Goal: Task Accomplishment & Management: Complete application form

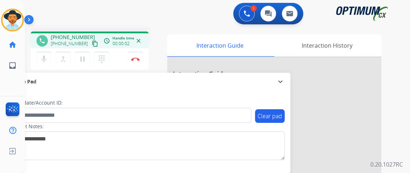
click at [92, 40] on mat-icon "content_copy" at bounding box center [95, 43] width 6 height 6
click at [48, 58] on mat-icon "mic" at bounding box center [44, 59] width 9 height 9
click at [49, 59] on button "mic_off Mute" at bounding box center [43, 58] width 15 height 15
click at [49, 59] on button "mic Mute" at bounding box center [43, 58] width 15 height 15
click at [47, 62] on mat-icon "mic_off" at bounding box center [44, 59] width 9 height 9
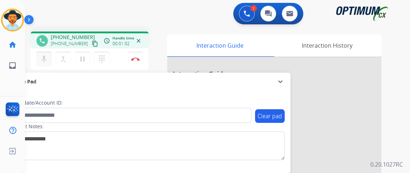
click at [46, 58] on mat-icon "mic" at bounding box center [44, 59] width 9 height 9
click at [46, 58] on mat-icon "mic_off" at bounding box center [44, 59] width 9 height 9
click at [138, 59] on img at bounding box center [135, 59] width 9 height 4
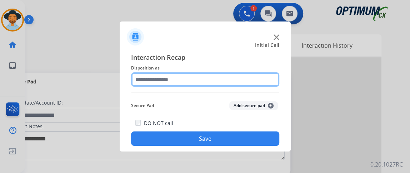
click at [217, 82] on input "text" at bounding box center [205, 79] width 148 height 14
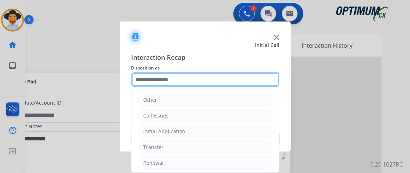
scroll to position [47, 0]
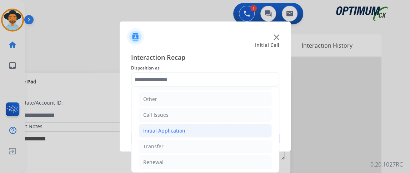
click at [236, 130] on li "Initial Application" at bounding box center [205, 131] width 133 height 14
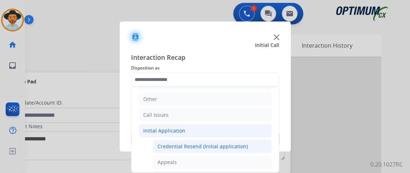
click at [232, 139] on li "Credential Resend (Initial application)" at bounding box center [212, 146] width 119 height 14
type input "**********"
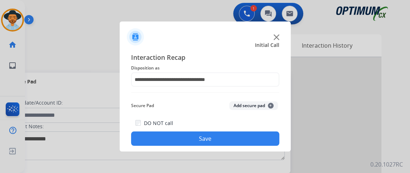
click at [232, 139] on button "Save" at bounding box center [205, 138] width 148 height 14
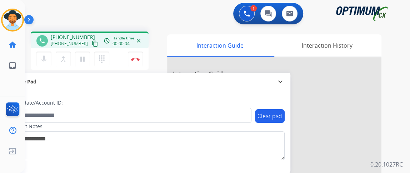
click at [92, 44] on mat-icon "content_copy" at bounding box center [95, 43] width 6 height 6
click at [41, 65] on button "mic Mute" at bounding box center [43, 58] width 15 height 15
click at [41, 65] on button "mic_off Mute" at bounding box center [43, 58] width 15 height 15
click at [138, 57] on img at bounding box center [135, 59] width 9 height 4
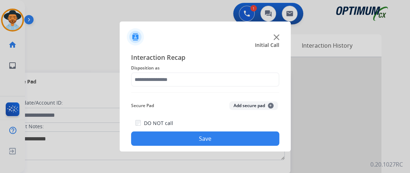
click at [241, 87] on div "Interaction Recap Disposition as Secure Pad Add secure pad + DO NOT call Save" at bounding box center [205, 98] width 148 height 93
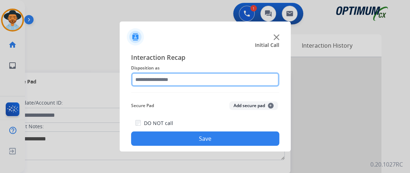
click at [243, 78] on input "text" at bounding box center [205, 79] width 148 height 14
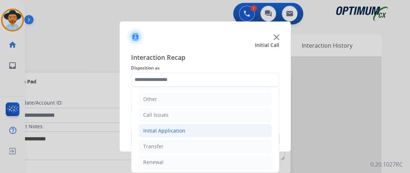
click at [228, 128] on li "Initial Application" at bounding box center [205, 131] width 133 height 14
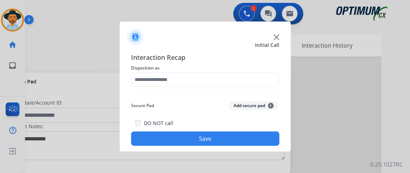
click at [216, 91] on div "Interaction Recap Disposition as Secure Pad Add secure pad + DO NOT call Save" at bounding box center [205, 98] width 148 height 93
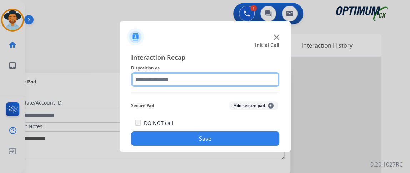
click at [213, 82] on input "text" at bounding box center [205, 79] width 148 height 14
click at [270, 83] on input "text" at bounding box center [205, 79] width 148 height 14
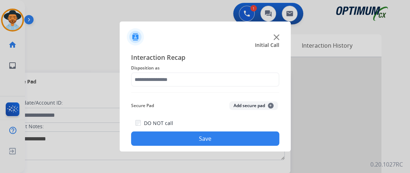
click at [279, 98] on div "Secure Pad Add secure pad +" at bounding box center [205, 105] width 148 height 14
click at [250, 88] on div "Interaction Recap Disposition as Secure Pad Add secure pad + DO NOT call Save" at bounding box center [205, 98] width 148 height 93
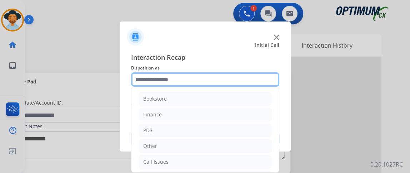
click at [247, 82] on input "text" at bounding box center [205, 79] width 148 height 14
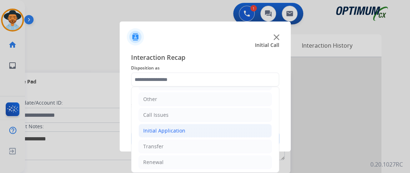
click at [166, 131] on div "Initial Application" at bounding box center [164, 130] width 42 height 7
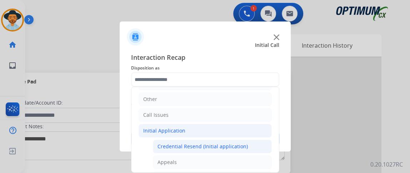
click at [186, 151] on li "Credential Resend (Initial application)" at bounding box center [212, 146] width 119 height 14
type input "**********"
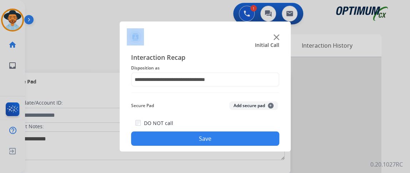
click at [186, 151] on div at bounding box center [205, 86] width 410 height 173
click at [186, 144] on button "Save" at bounding box center [205, 138] width 148 height 14
